Goal: Task Accomplishment & Management: Complete application form

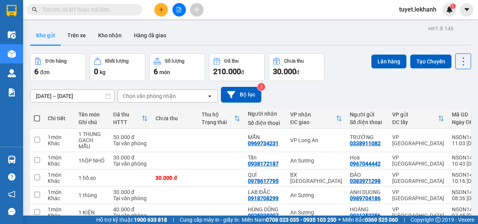
click at [92, 9] on input "text" at bounding box center [87, 9] width 91 height 8
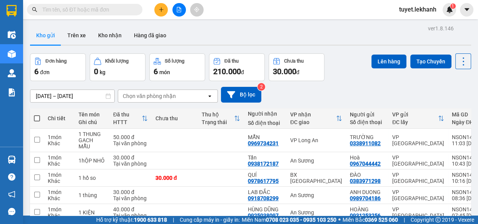
scroll to position [35, 0]
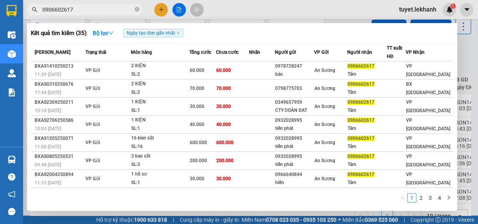
type input "0906602617"
click at [137, 8] on icon "close-circle" at bounding box center [137, 9] width 5 height 5
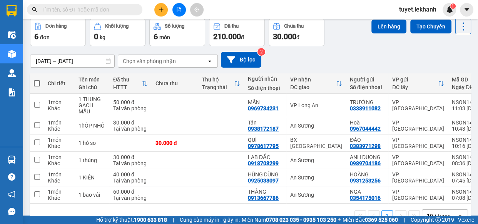
click at [163, 10] on icon "plus" at bounding box center [160, 9] width 5 height 5
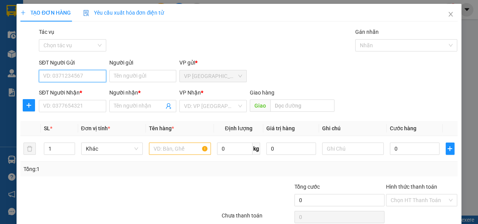
click at [83, 78] on input "SĐT Người Gửi" at bounding box center [72, 76] width 67 height 12
type input "0917080084"
click at [92, 90] on div "0917080084 - mẹ su" at bounding box center [71, 91] width 57 height 8
type input "mẹ su"
type input "0987575064"
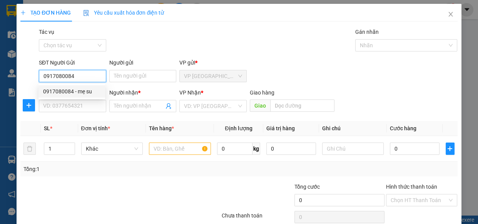
type input "sum"
type input "50.000"
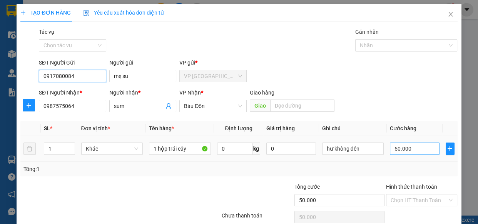
type input "0917080084"
click at [417, 150] on input "50.000" at bounding box center [415, 149] width 50 height 12
type input "4"
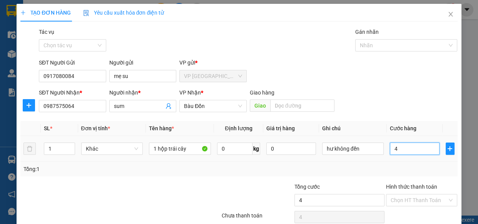
type input "40"
type input "400"
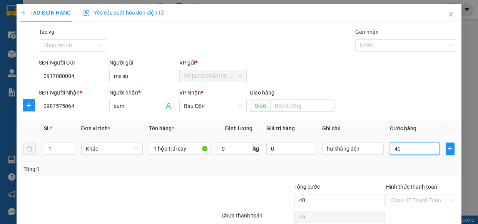
type input "400"
type input "4.000"
type input "40.000"
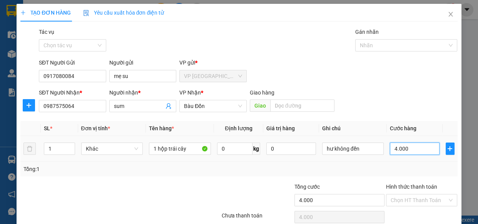
type input "40.000"
click at [422, 200] on input "Hình thức thanh toán" at bounding box center [418, 201] width 57 height 12
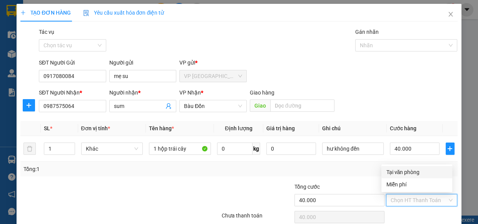
click at [422, 173] on div "Tại văn phòng" at bounding box center [417, 172] width 62 height 8
type input "0"
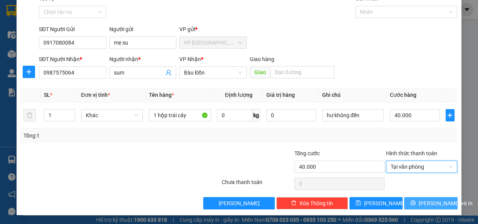
click at [412, 203] on icon "printer" at bounding box center [412, 202] width 5 height 5
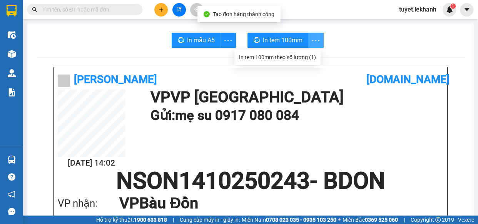
click at [313, 40] on icon "more" at bounding box center [315, 40] width 7 height 1
click at [314, 55] on div "In tem 100mm theo số lượng (1)" at bounding box center [277, 57] width 77 height 8
